Goal: Task Accomplishment & Management: Manage account settings

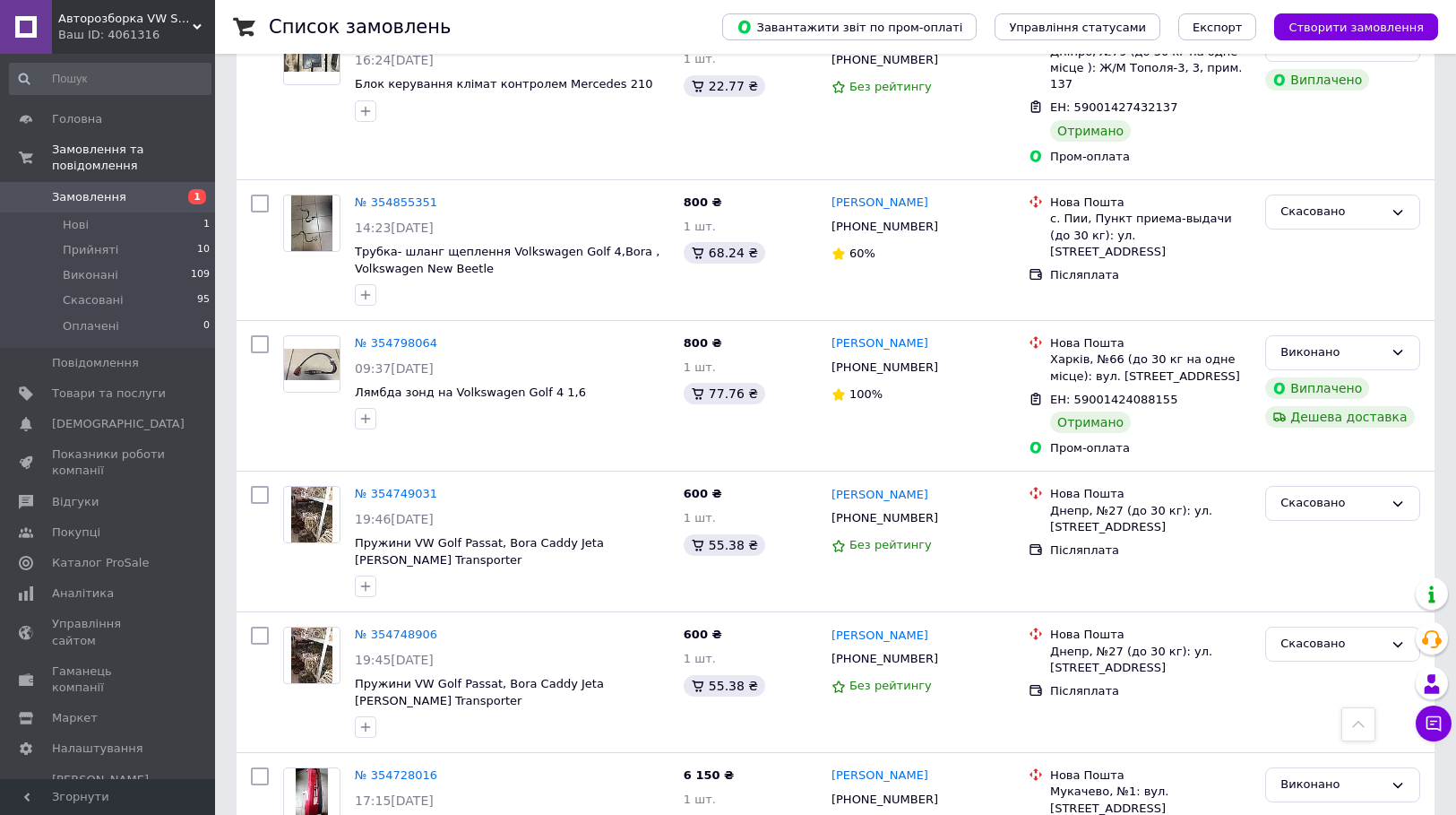
scroll to position [1846, 0]
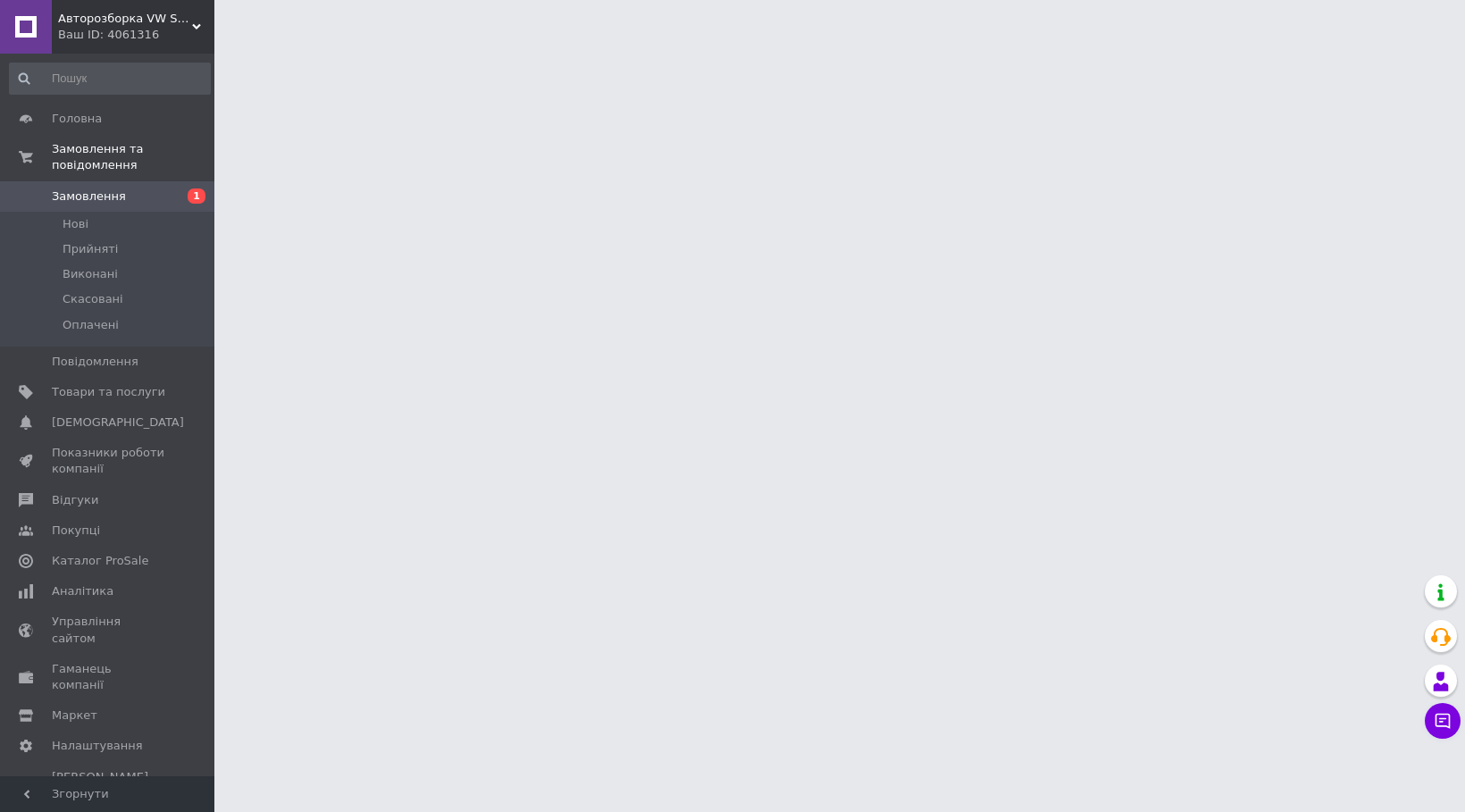
click at [80, 188] on span "Замовлення" at bounding box center [89, 195] width 74 height 16
click at [93, 188] on span "Замовлення" at bounding box center [89, 195] width 74 height 16
